Goal: Use online tool/utility: Utilize a website feature to perform a specific function

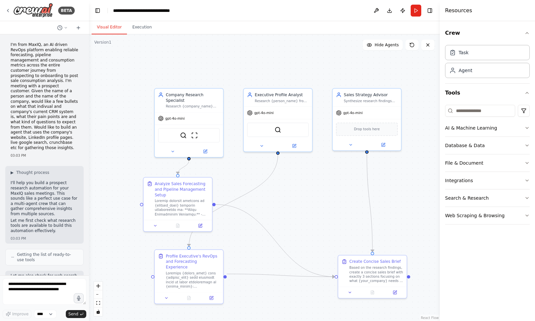
scroll to position [3370, 0]
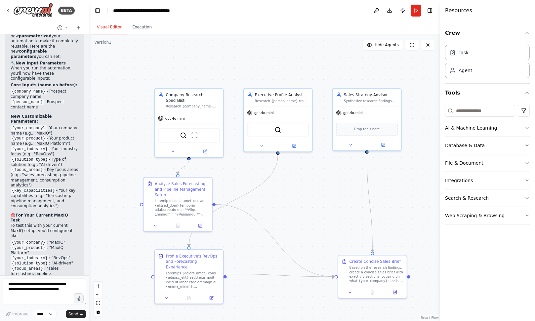
click at [527, 199] on icon "button" at bounding box center [527, 198] width 5 height 5
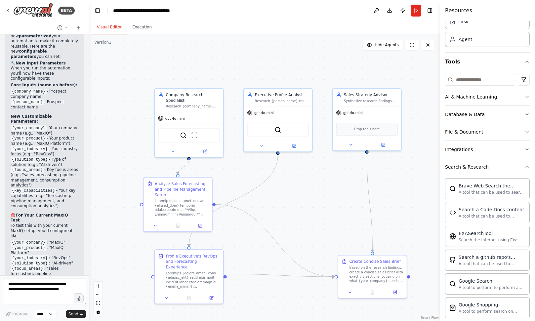
scroll to position [0, 0]
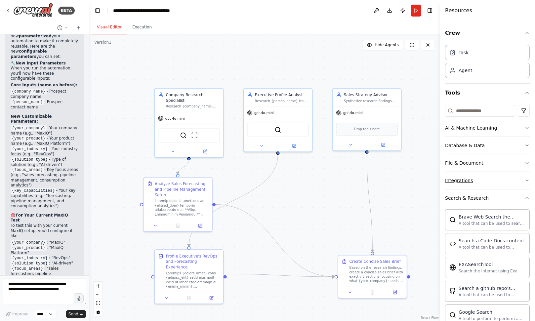
click at [528, 180] on icon "button" at bounding box center [527, 180] width 5 height 5
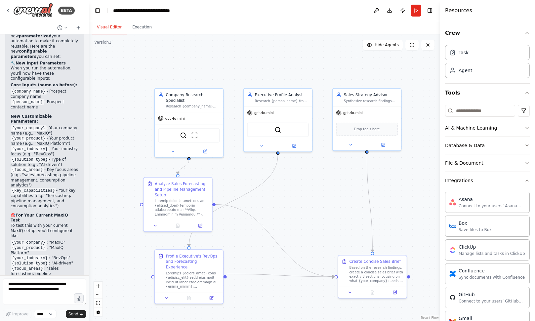
click at [528, 128] on icon "button" at bounding box center [527, 127] width 3 height 1
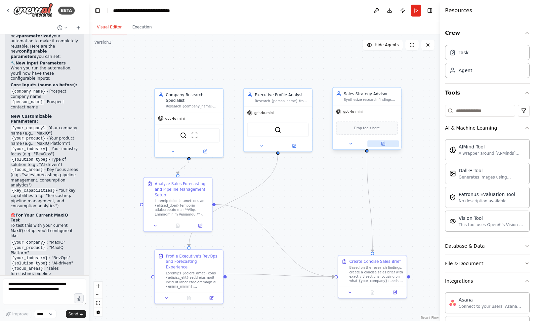
click at [385, 146] on icon at bounding box center [383, 144] width 4 height 4
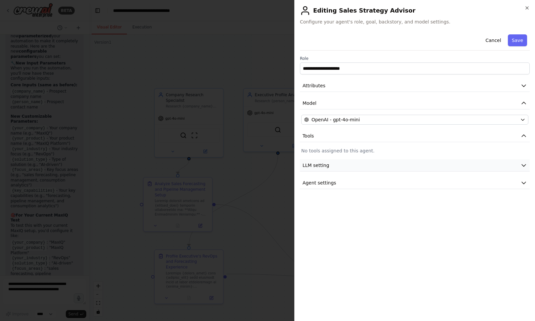
click at [526, 166] on icon "button" at bounding box center [524, 165] width 7 height 7
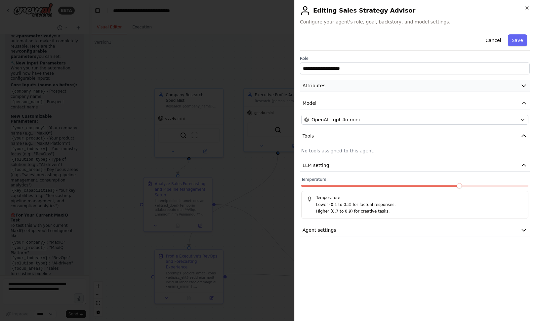
click at [524, 86] on icon "button" at bounding box center [524, 85] width 7 height 7
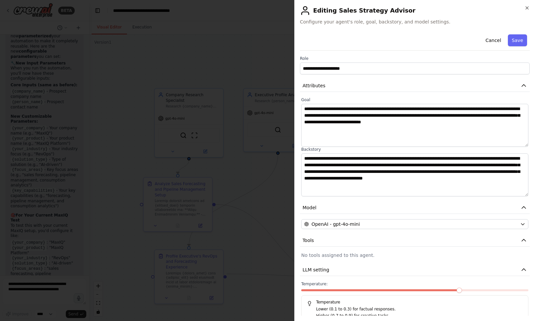
click at [257, 64] on div at bounding box center [267, 160] width 535 height 321
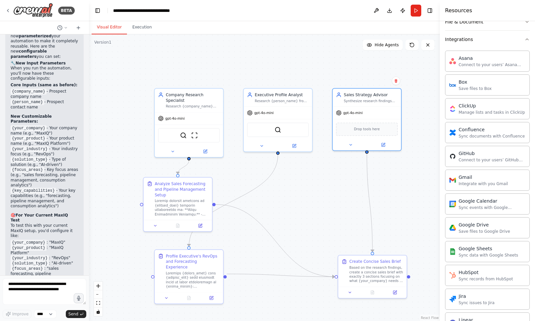
scroll to position [247, 0]
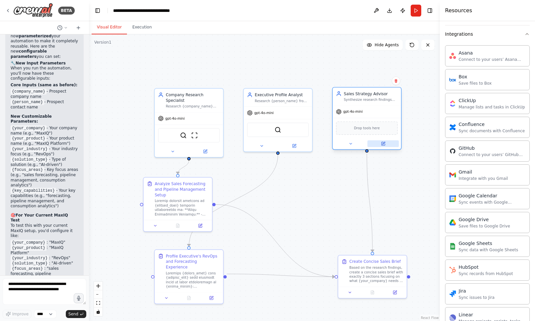
click at [384, 144] on icon at bounding box center [383, 143] width 3 height 3
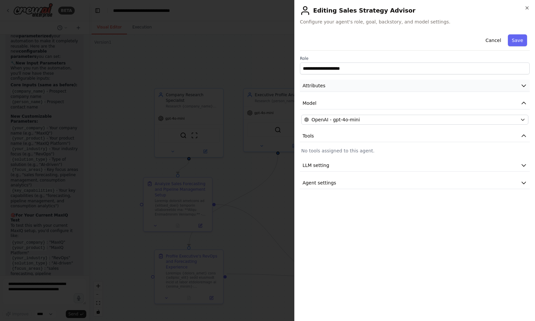
click at [525, 85] on icon "button" at bounding box center [524, 85] width 7 height 7
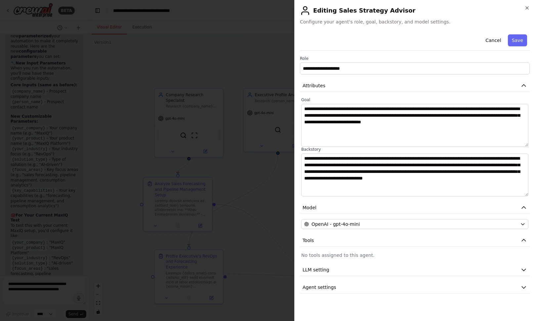
click at [262, 59] on div at bounding box center [267, 160] width 535 height 321
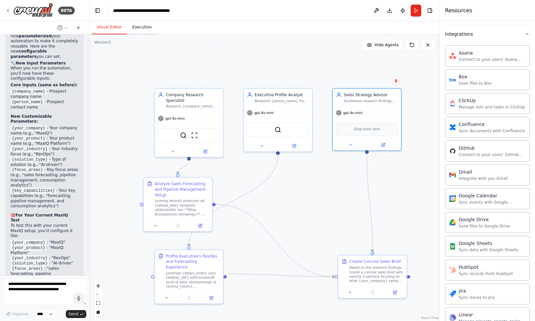
click at [142, 28] on button "Execution" at bounding box center [142, 28] width 30 height 14
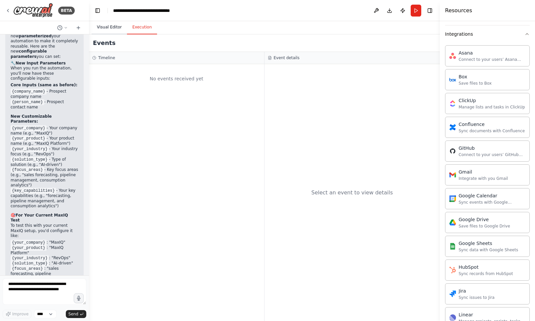
click at [113, 27] on button "Visual Editor" at bounding box center [109, 28] width 35 height 14
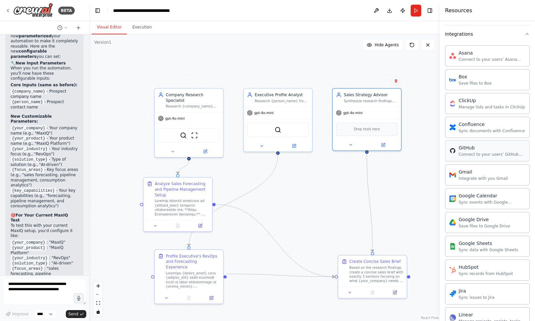
click at [471, 155] on div "Connect to your users’ GitHub accounts" at bounding box center [492, 154] width 67 height 5
click at [483, 152] on div "Connect to your users’ GitHub accounts" at bounding box center [492, 154] width 67 height 5
click at [205, 153] on icon at bounding box center [205, 150] width 4 height 4
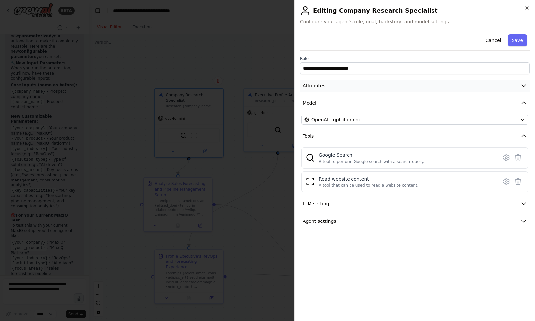
click at [524, 86] on icon "button" at bounding box center [524, 85] width 7 height 7
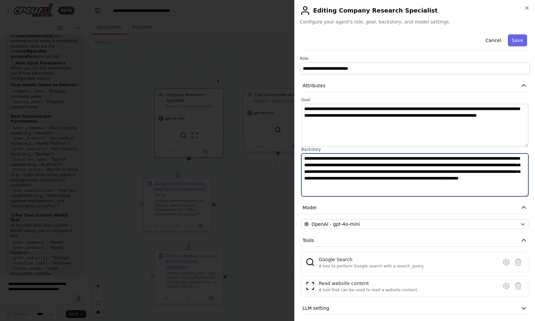
drag, startPoint x: 305, startPoint y: 159, endPoint x: 483, endPoint y: 186, distance: 179.9
click at [483, 186] on textarea "**********" at bounding box center [414, 175] width 227 height 43
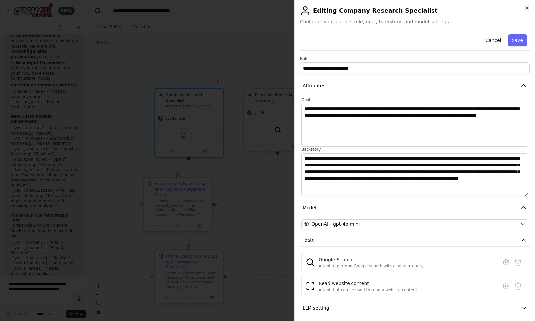
click at [240, 144] on div at bounding box center [267, 160] width 535 height 321
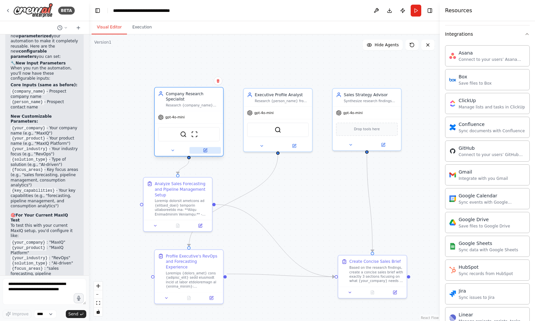
click at [206, 152] on icon at bounding box center [205, 150] width 3 height 3
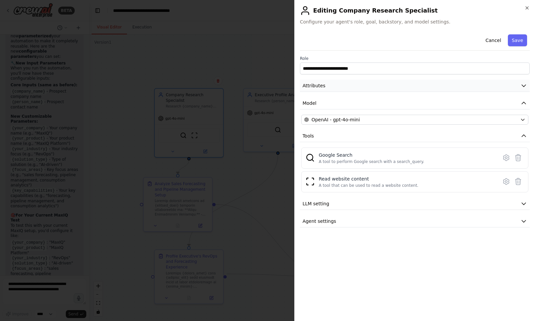
click at [525, 86] on icon "button" at bounding box center [524, 86] width 4 height 2
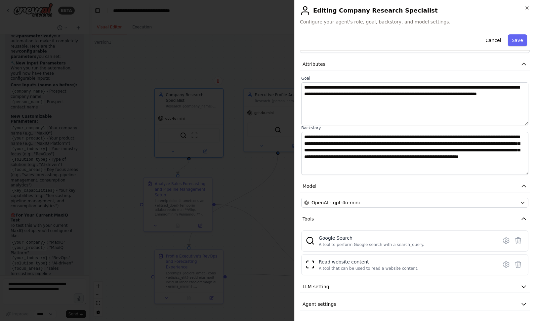
scroll to position [21, 0]
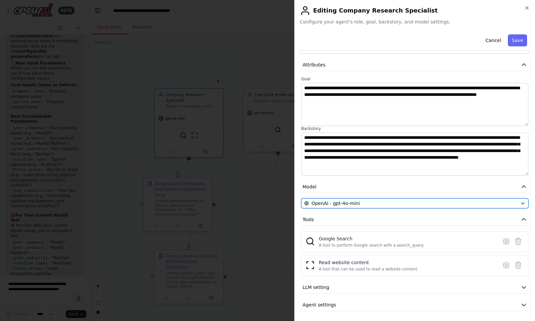
click at [523, 203] on icon "button" at bounding box center [523, 203] width 5 height 5
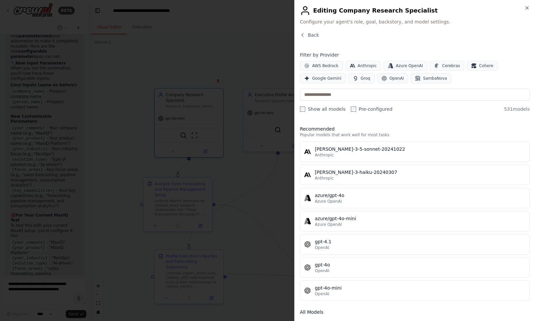
click at [231, 24] on div at bounding box center [267, 160] width 535 height 321
